Goal: Find contact information: Find contact information

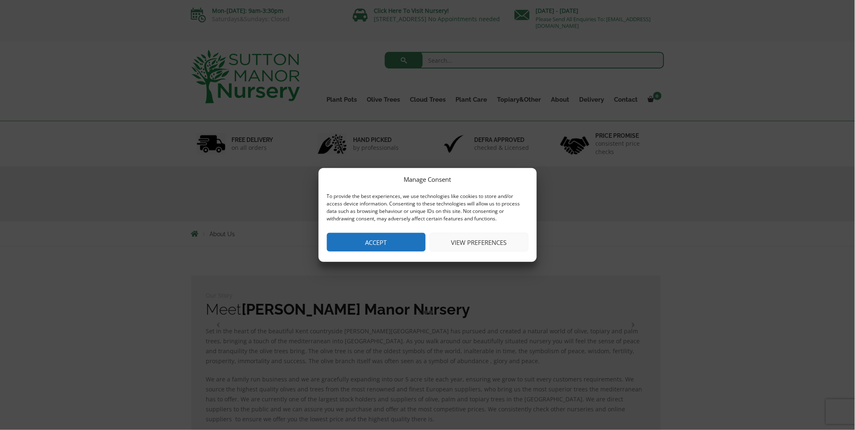
click at [466, 244] on button "View preferences" at bounding box center [479, 242] width 99 height 19
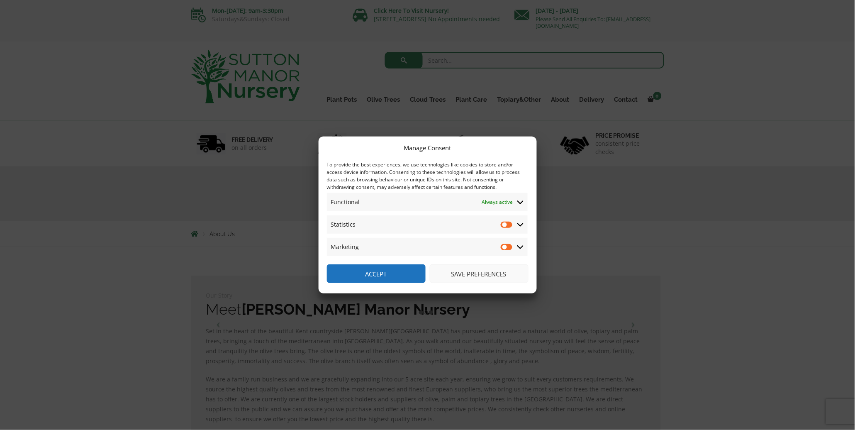
click at [399, 265] on button "Accept" at bounding box center [376, 273] width 99 height 19
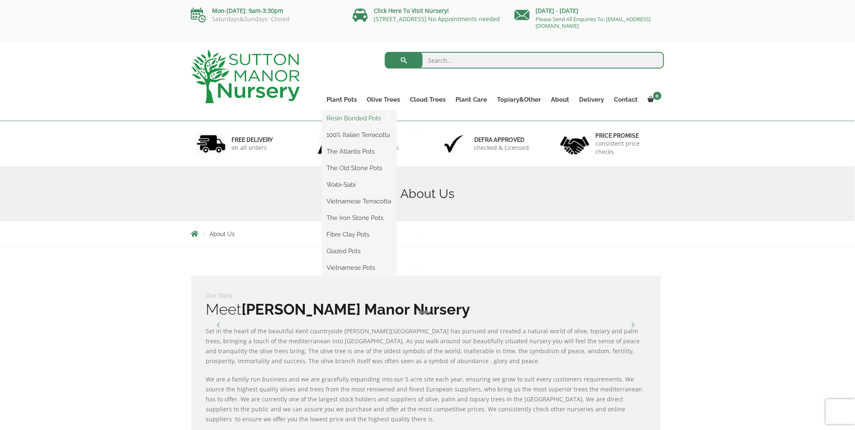
scroll to position [135, 0]
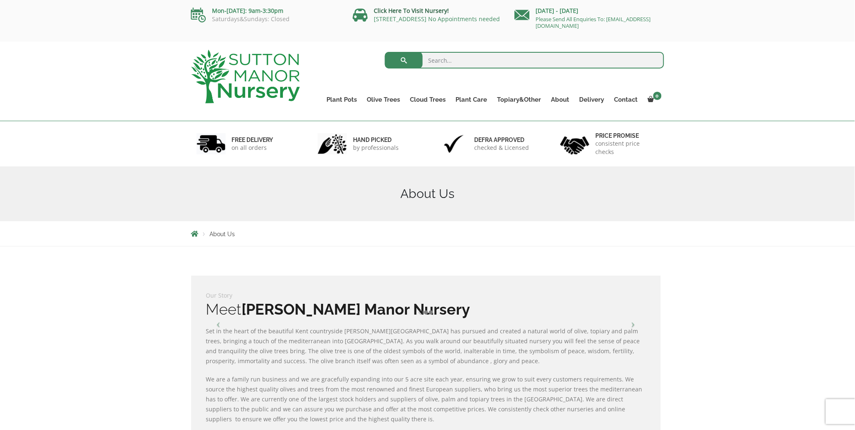
click at [412, 9] on link "Click Here To Visit Nursery!" at bounding box center [411, 11] width 75 height 8
